Goal: Task Accomplishment & Management: Use online tool/utility

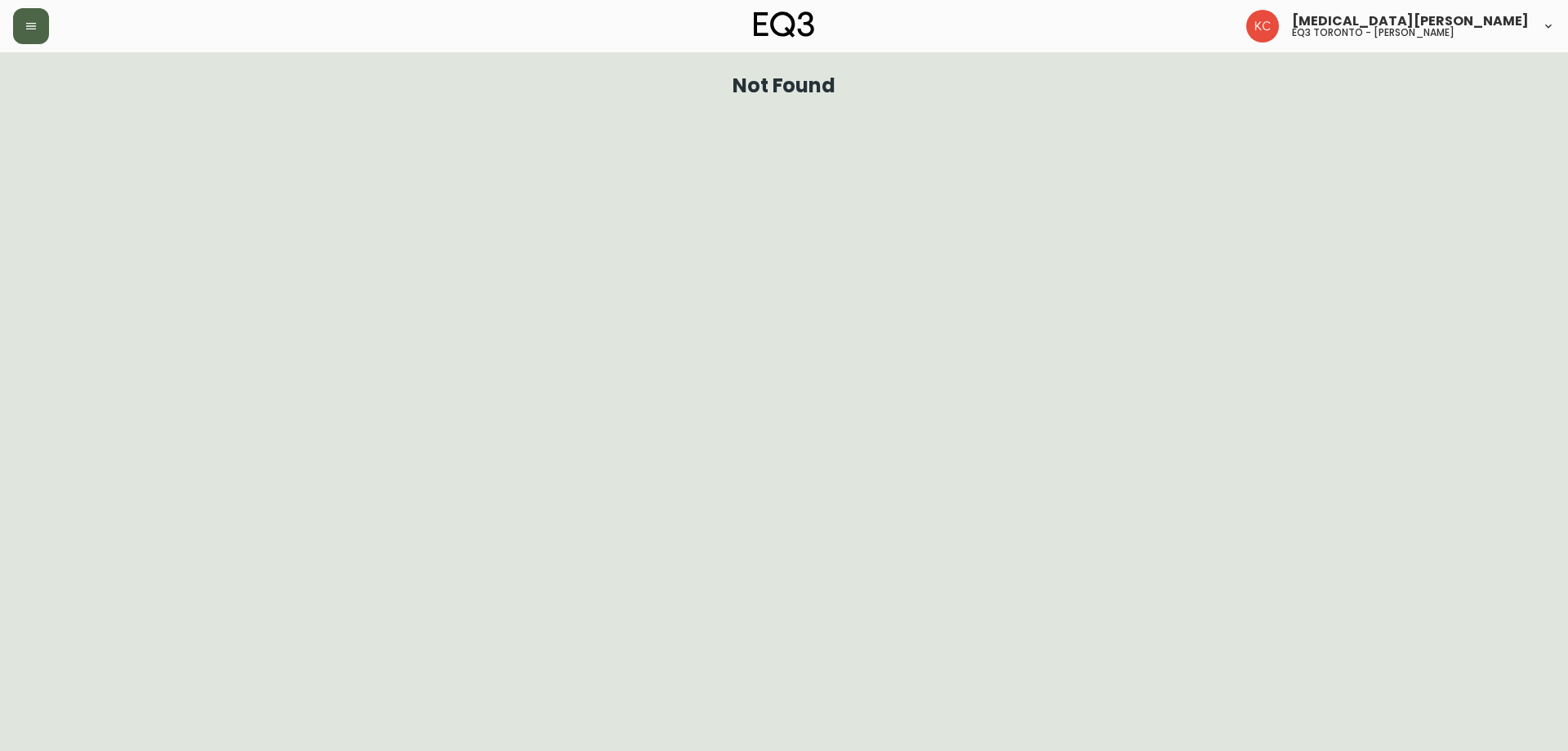
click at [26, 26] on icon "button" at bounding box center [31, 25] width 10 height 6
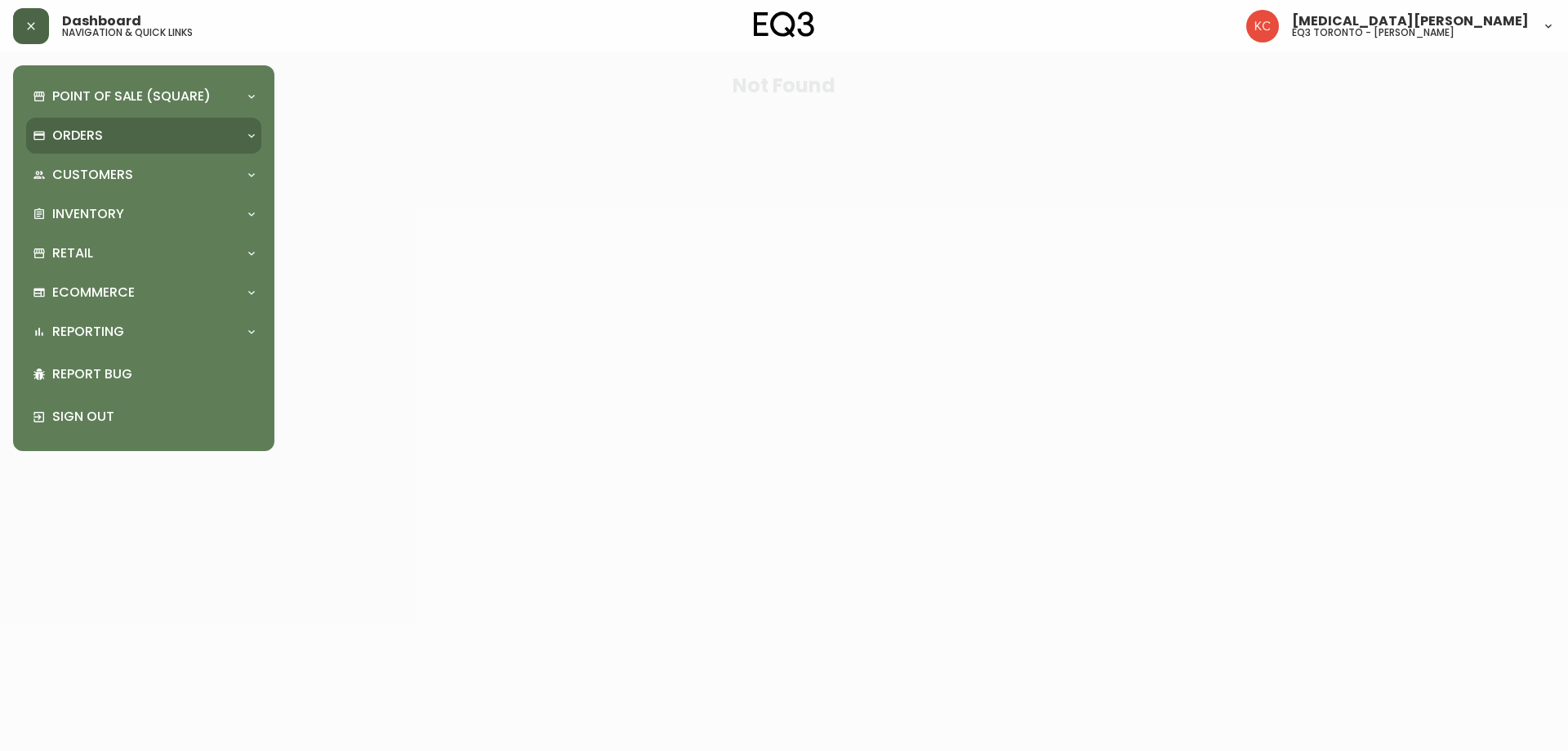
click at [95, 136] on p "Orders" at bounding box center [78, 135] width 51 height 18
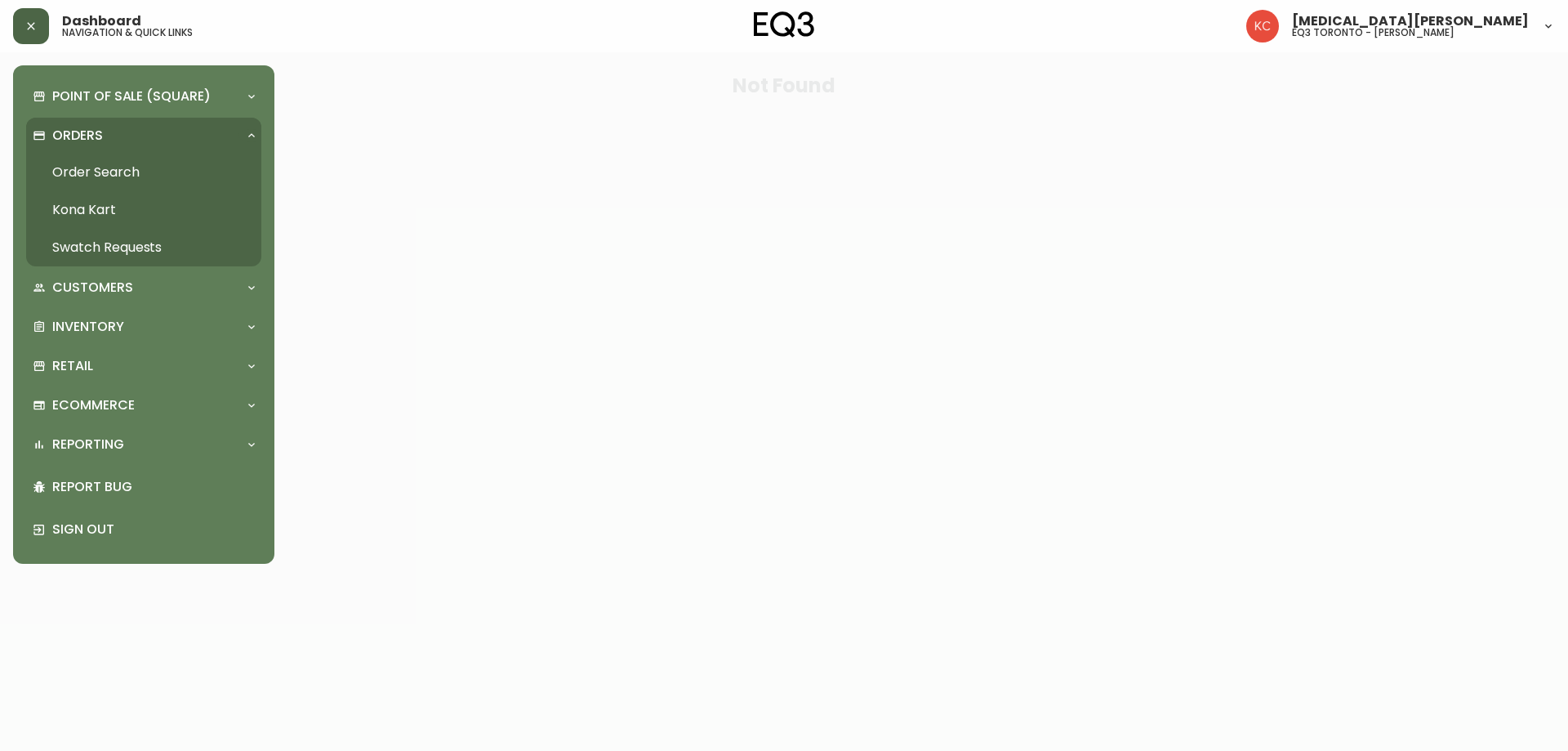
click at [103, 174] on link "Order Search" at bounding box center [143, 172] width 235 height 38
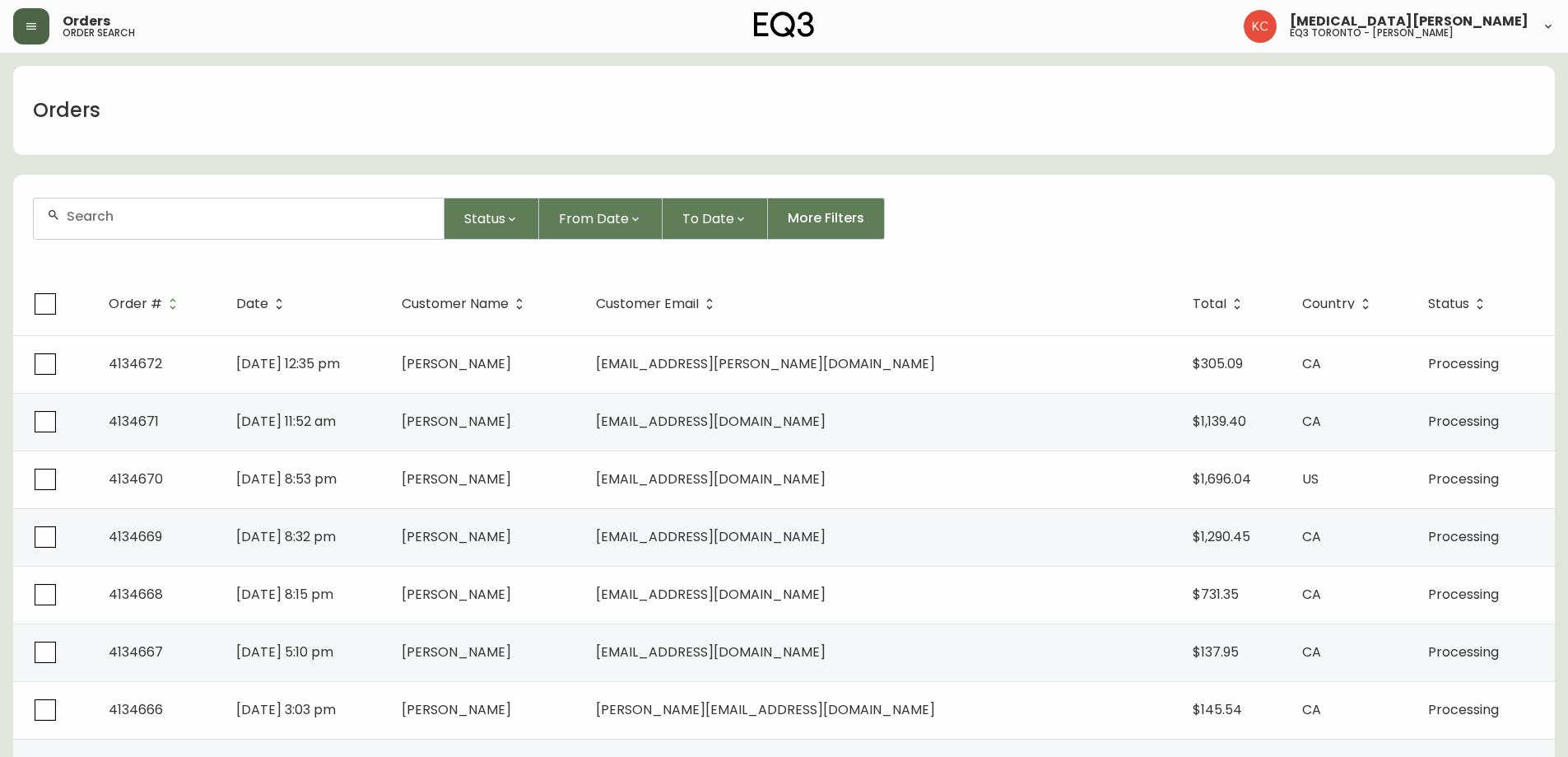
click at [193, 210] on input "text" at bounding box center [248, 217] width 363 height 16
type input "[PERSON_NAME]"
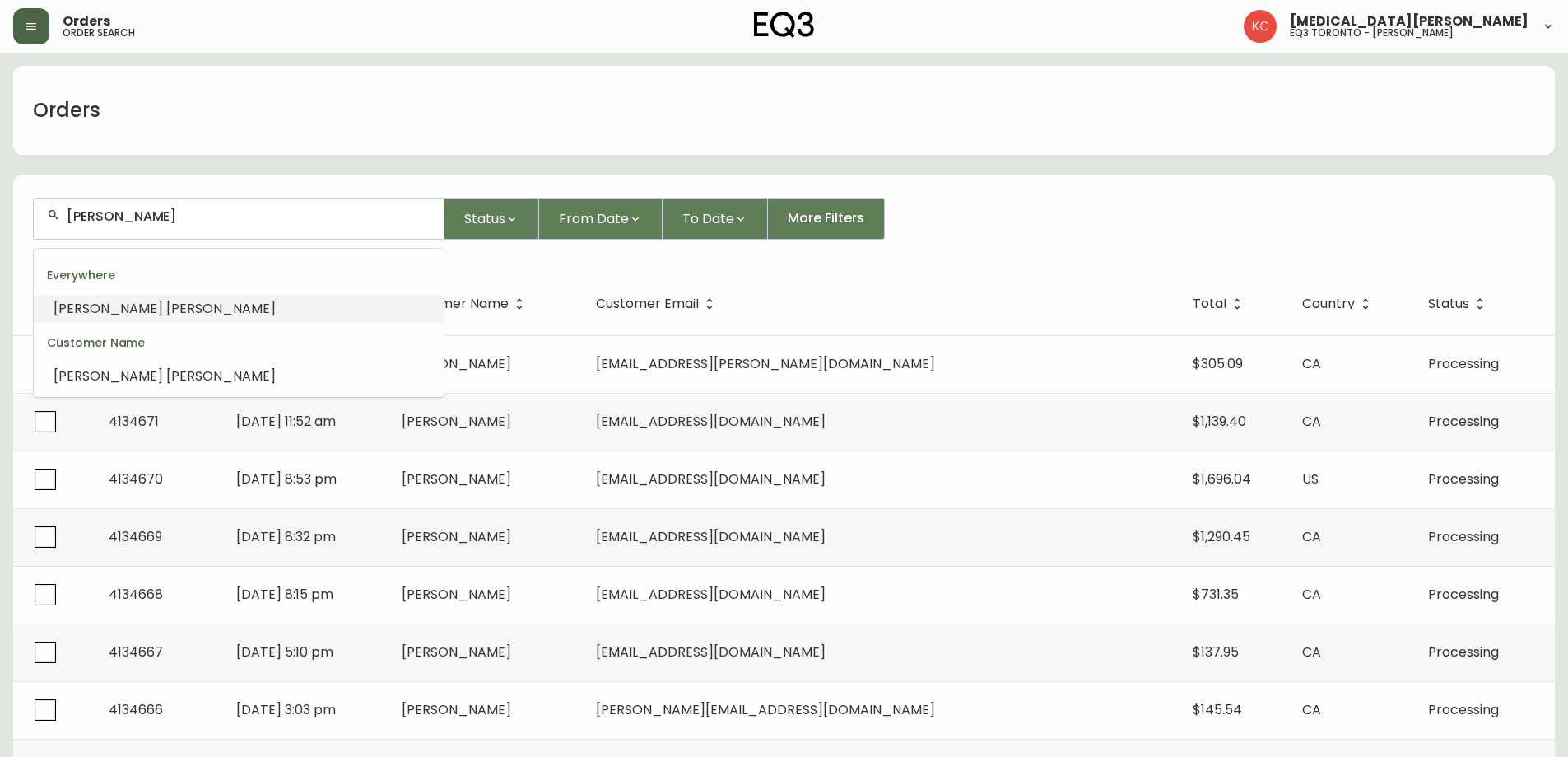
click at [166, 307] on span "[PERSON_NAME]" at bounding box center [221, 309] width 109 height 19
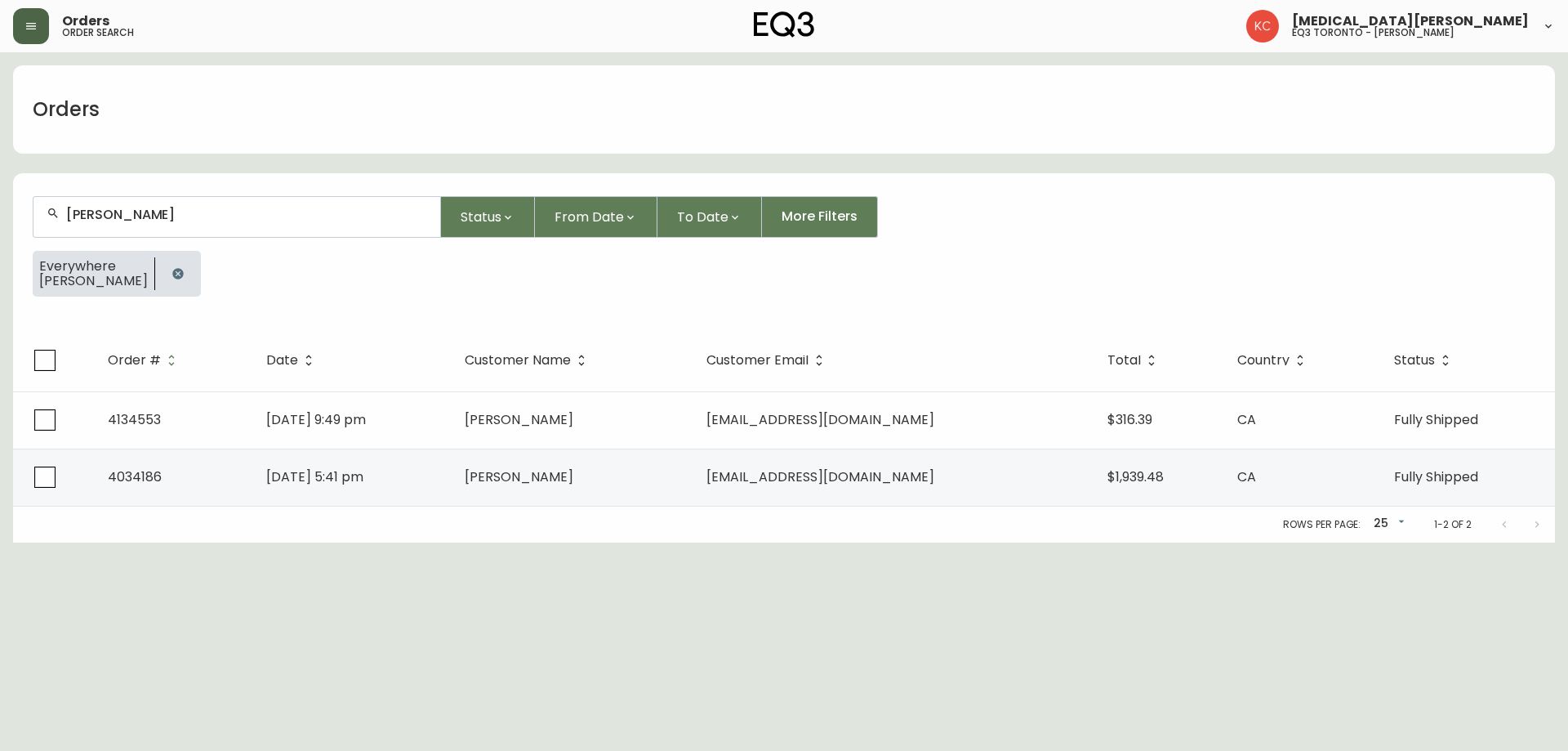
click at [28, 24] on icon "button" at bounding box center [31, 25] width 10 height 6
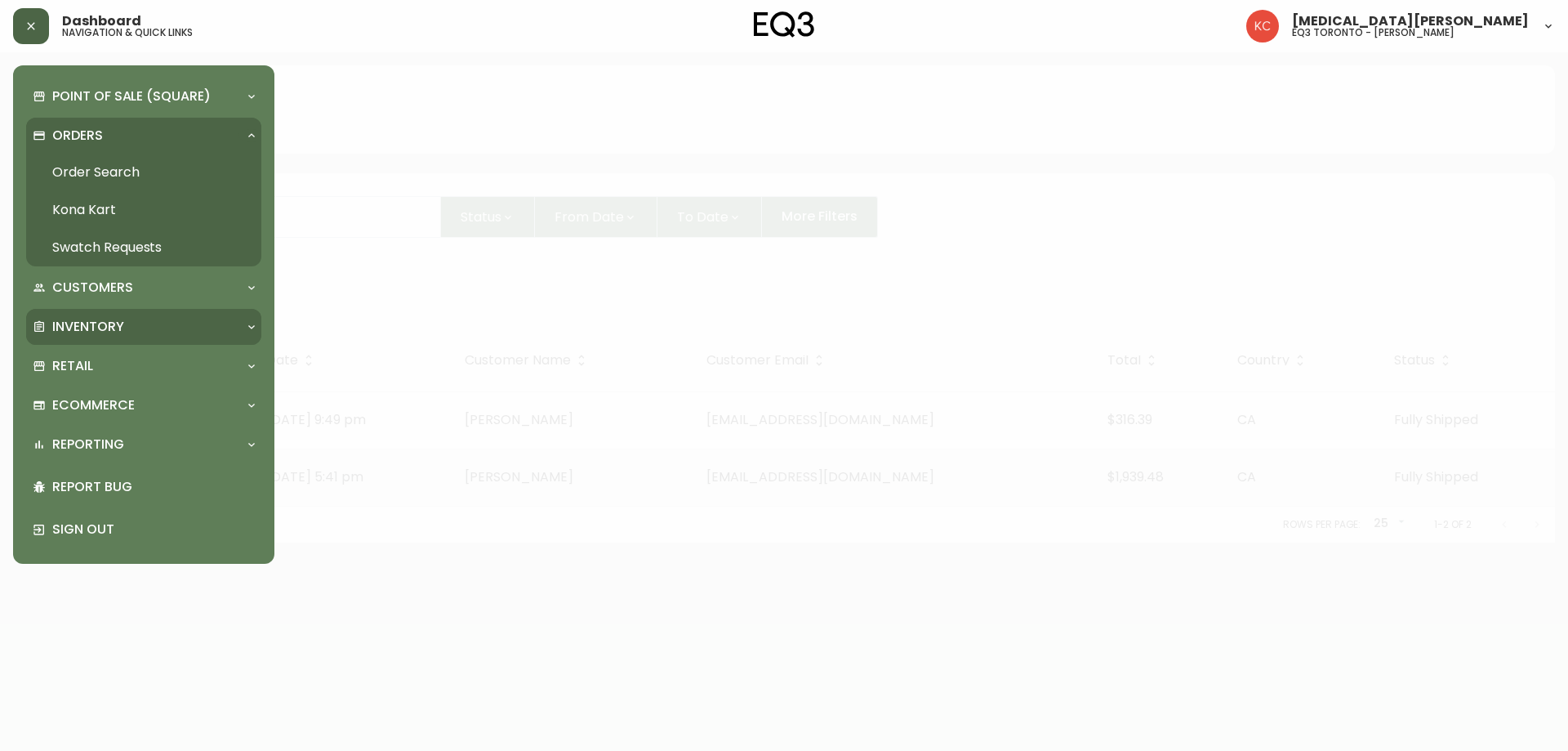
click at [93, 331] on p "Inventory" at bounding box center [88, 327] width 72 height 18
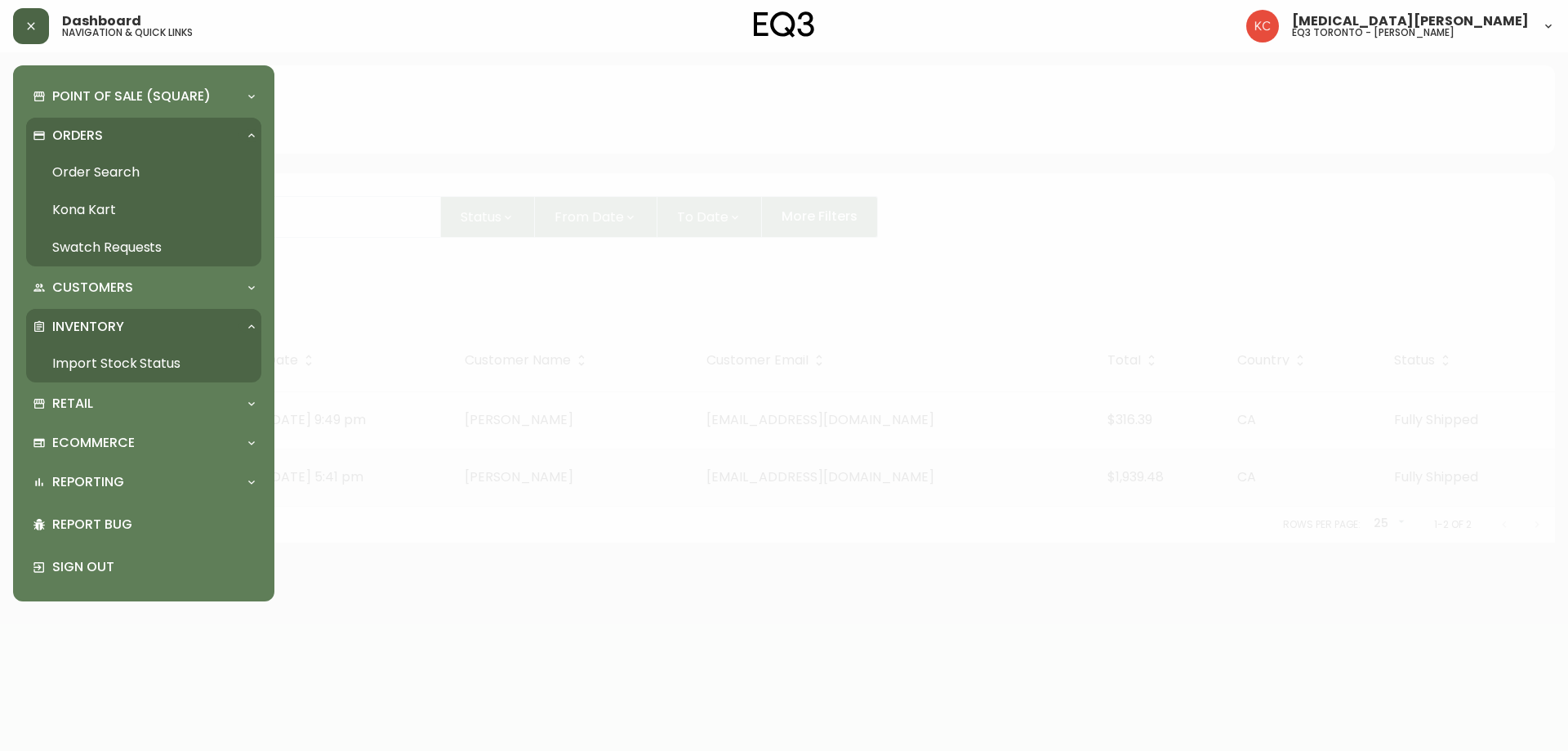
click at [181, 370] on link "Import Stock Status" at bounding box center [143, 363] width 235 height 38
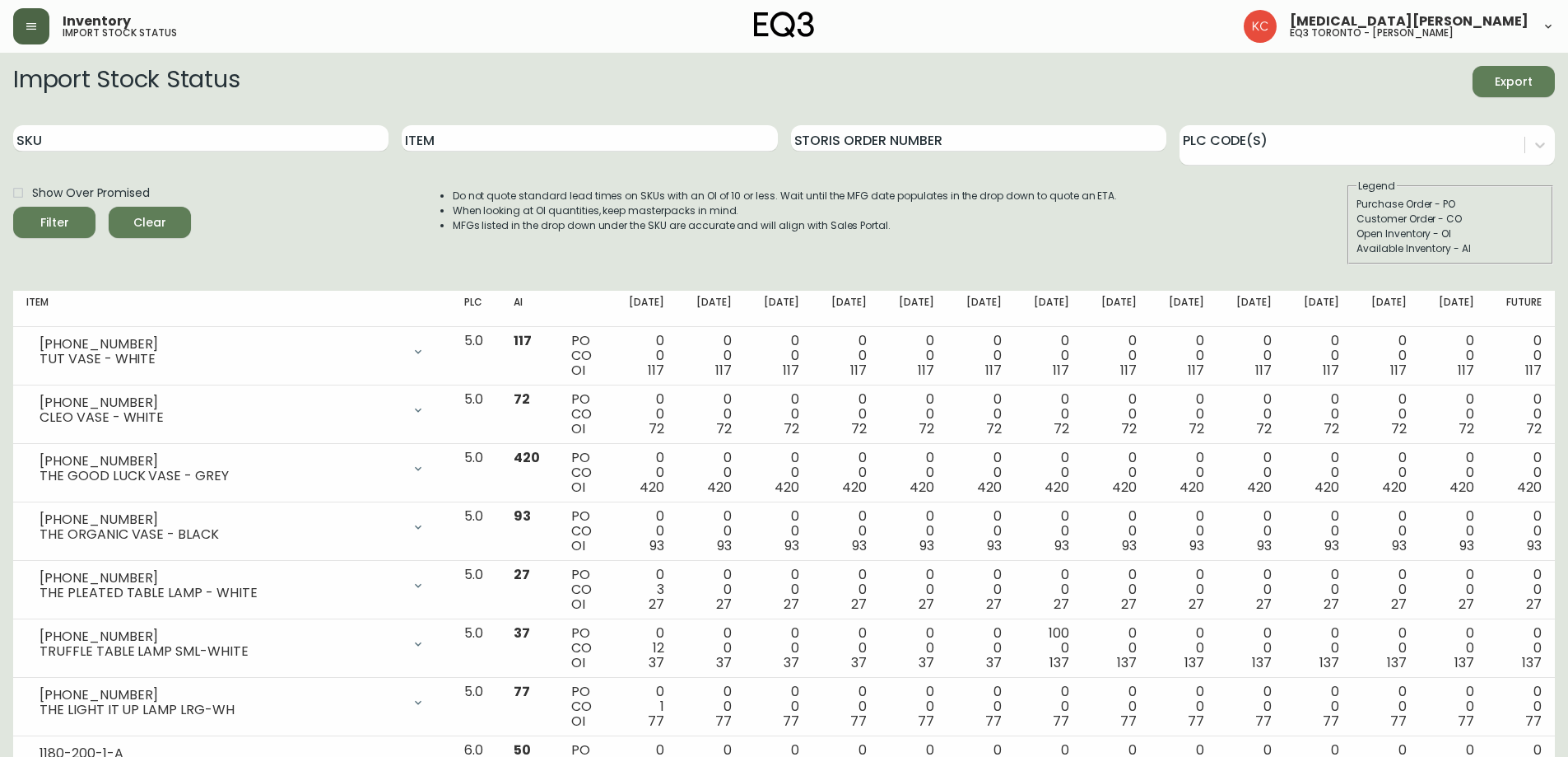
click at [147, 123] on div "SKU" at bounding box center [201, 138] width 376 height 54
click at [155, 136] on input "SKU" at bounding box center [201, 138] width 376 height 26
paste input "[PHONE_NUMBER]"
type input "[PHONE_NUMBER]"
click at [13, 207] on button "Filter" at bounding box center [55, 223] width 83 height 32
